Goal: Information Seeking & Learning: Learn about a topic

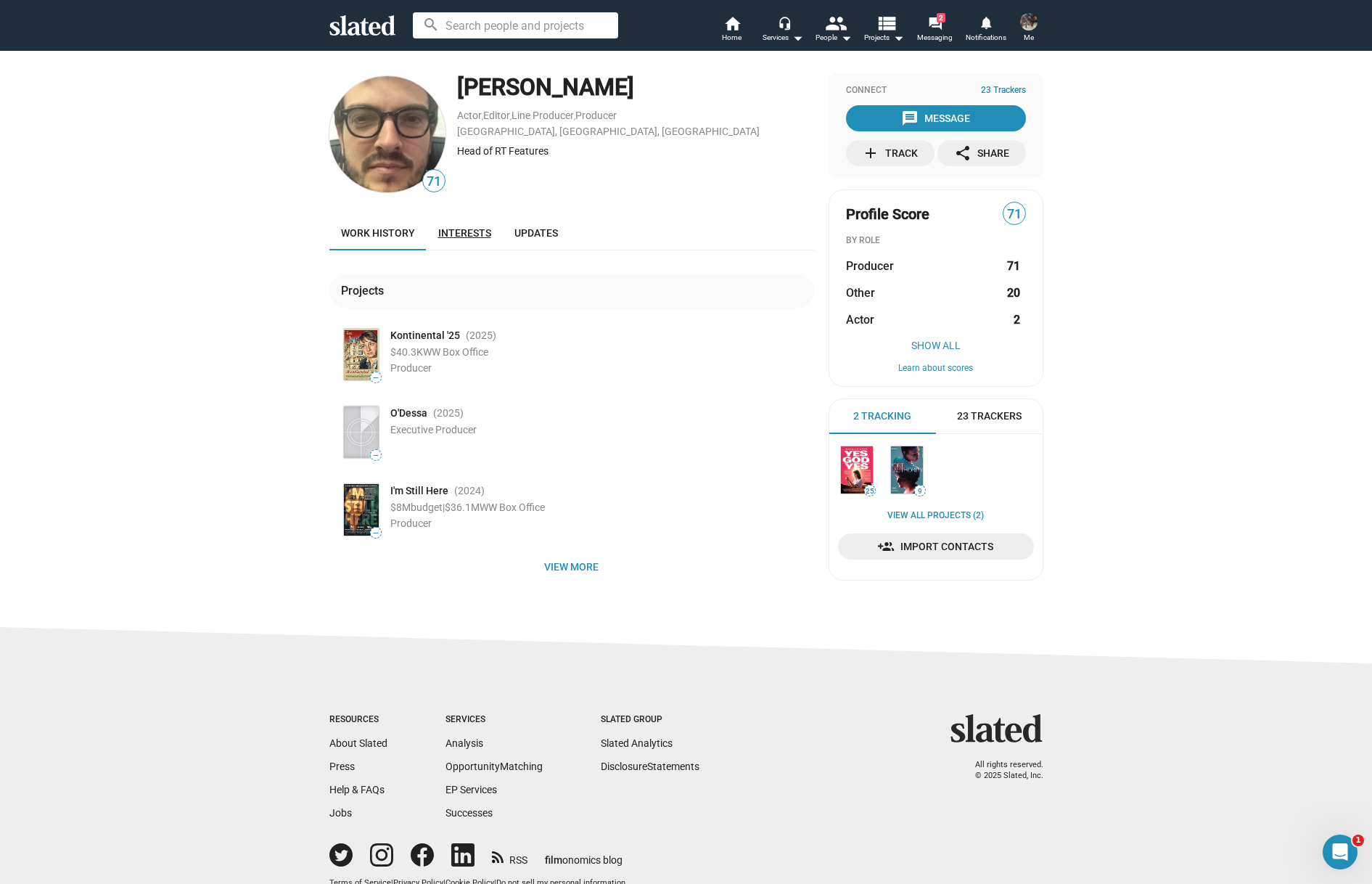
click at [459, 229] on span "Interests" at bounding box center [465, 233] width 53 height 11
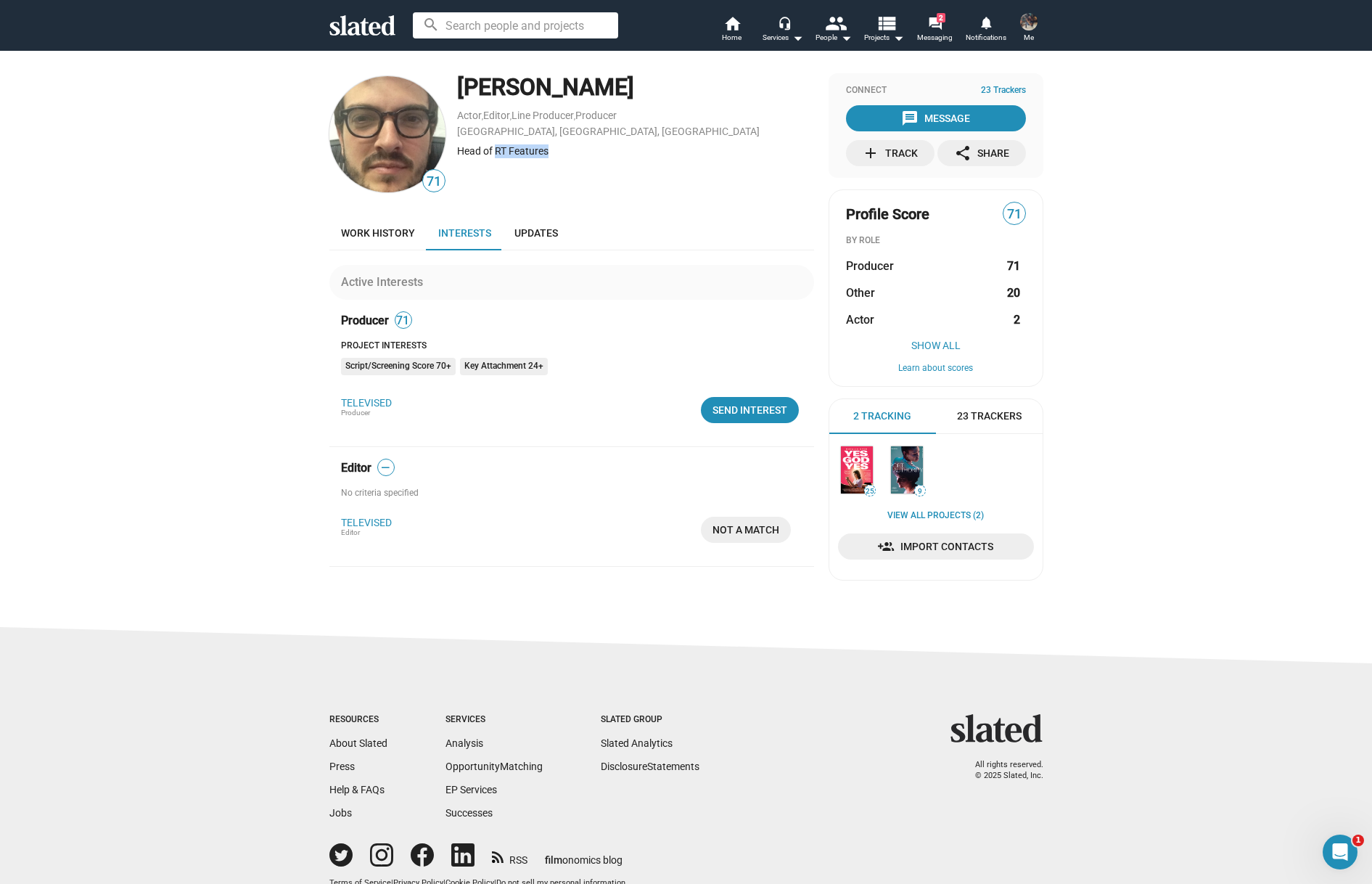
drag, startPoint x: 546, startPoint y: 152, endPoint x: 497, endPoint y: 146, distance: 49.4
click at [497, 146] on div "Head of RT Features" at bounding box center [635, 151] width 357 height 14
copy div "RT Features"
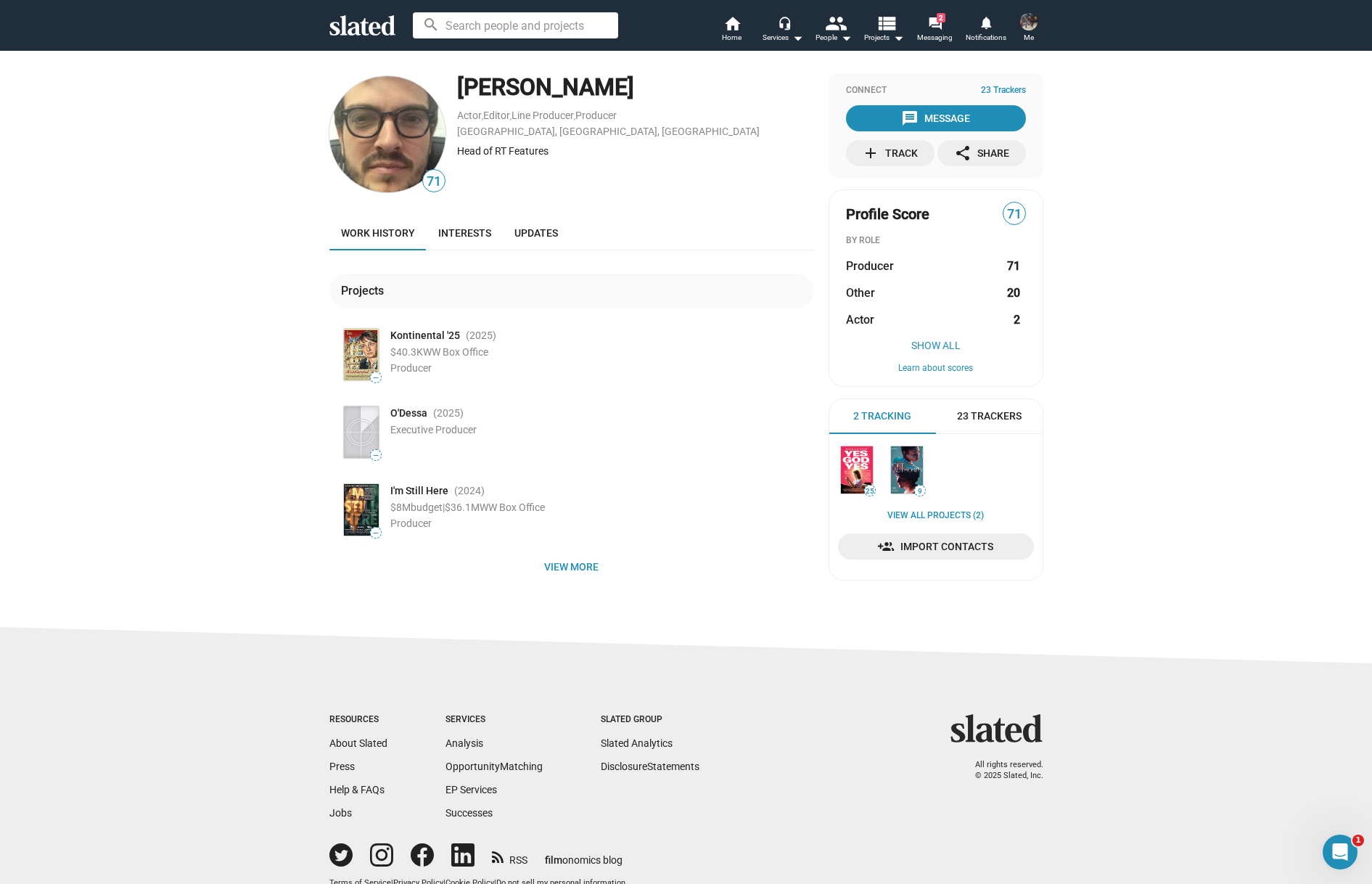
click at [586, 90] on div "[PERSON_NAME]" at bounding box center [635, 87] width 357 height 31
click at [583, 570] on span "View more" at bounding box center [572, 567] width 462 height 27
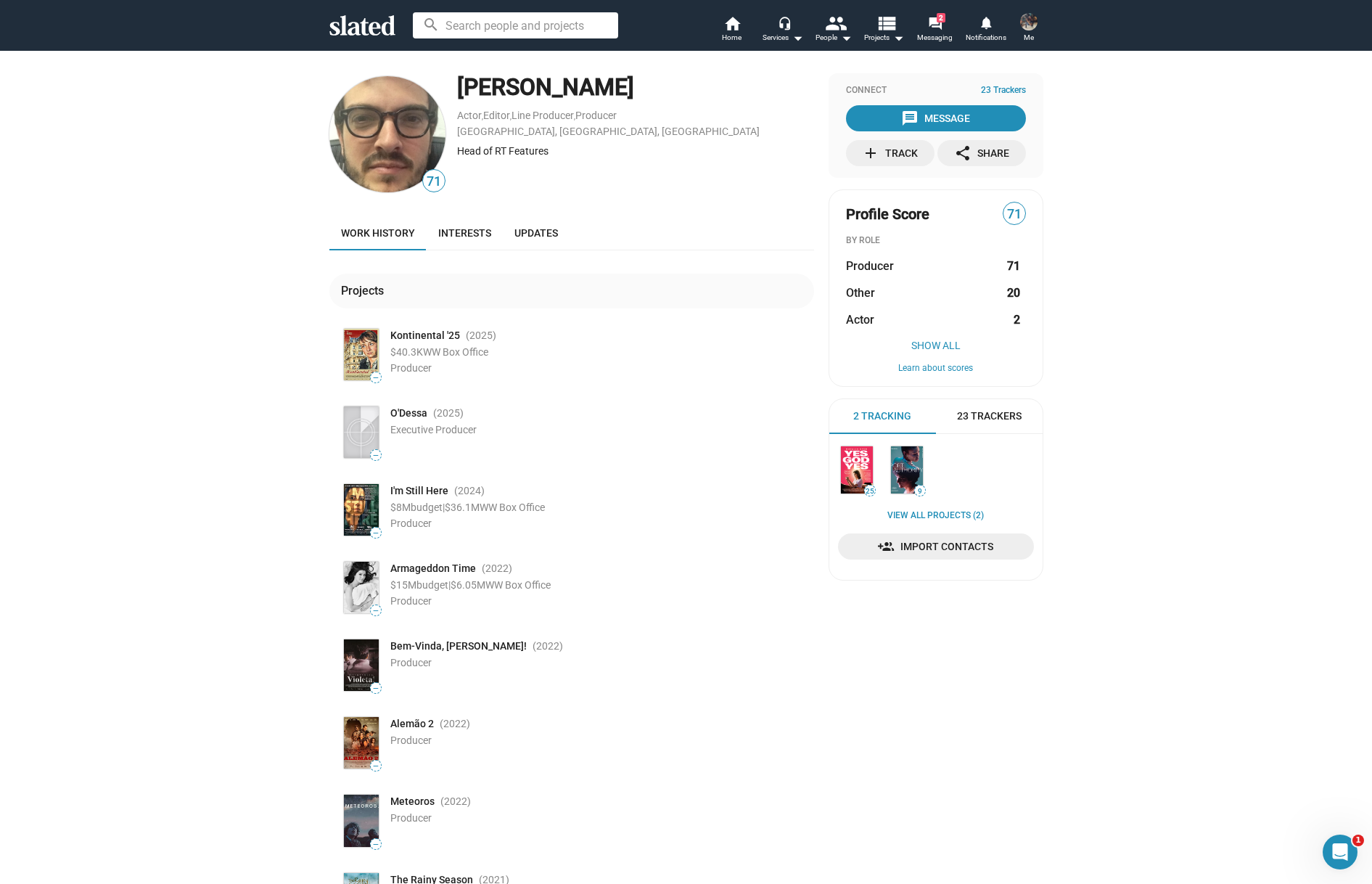
click at [577, 87] on div "[PERSON_NAME]" at bounding box center [635, 87] width 357 height 31
copy div "[PERSON_NAME]"
